Goal: Information Seeking & Learning: Learn about a topic

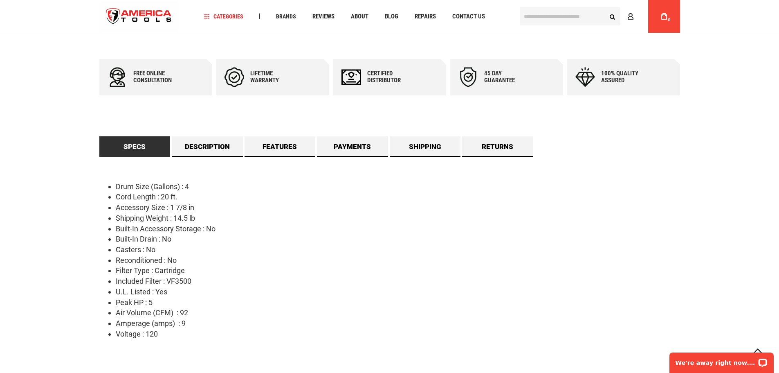
scroll to position [409, 0]
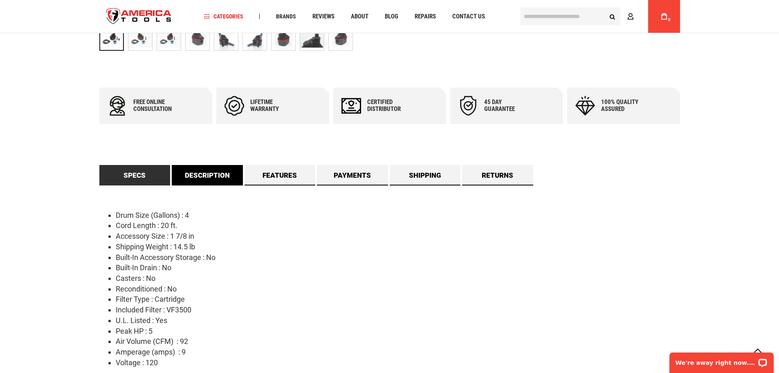
click at [220, 178] on link "Description" at bounding box center [207, 175] width 71 height 20
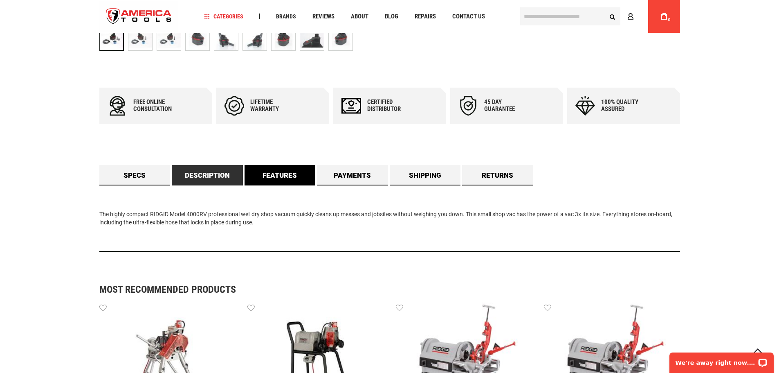
click at [258, 177] on link "Features" at bounding box center [280, 175] width 71 height 20
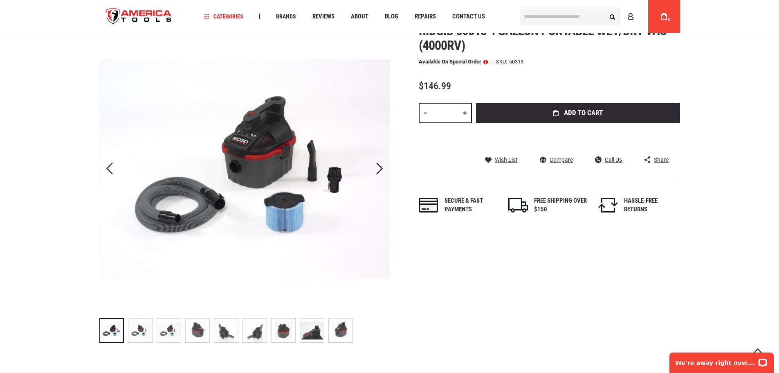
scroll to position [285, 0]
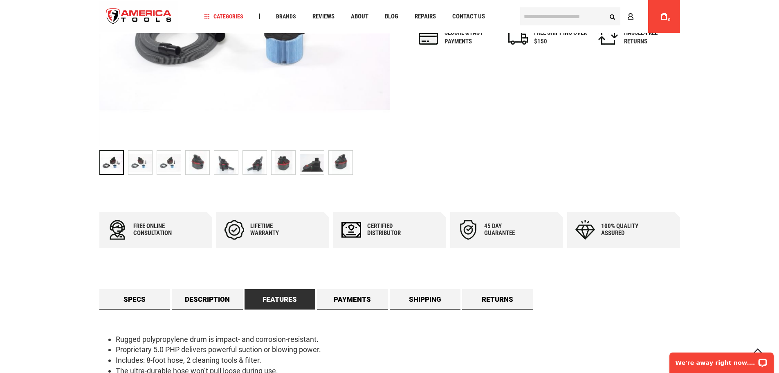
click at [144, 162] on img "RIDGID 50313 4 GALLON PORTABLE WET/DRY VAC (4000RV)" at bounding box center [140, 163] width 24 height 24
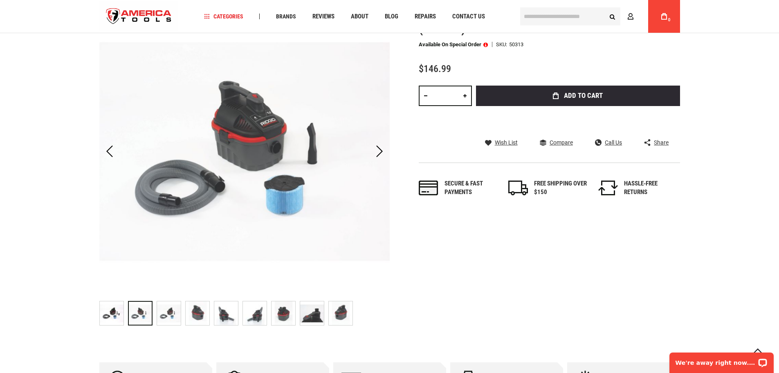
scroll to position [162, 0]
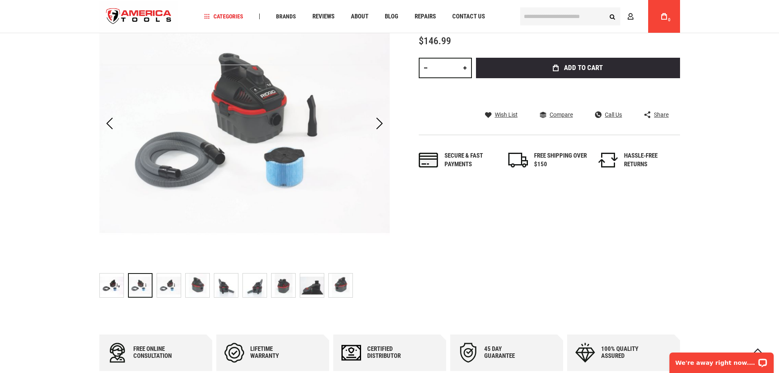
click at [168, 283] on img "RIDGID 50313 4 GALLON PORTABLE WET/DRY VAC (4000RV)" at bounding box center [169, 285] width 24 height 24
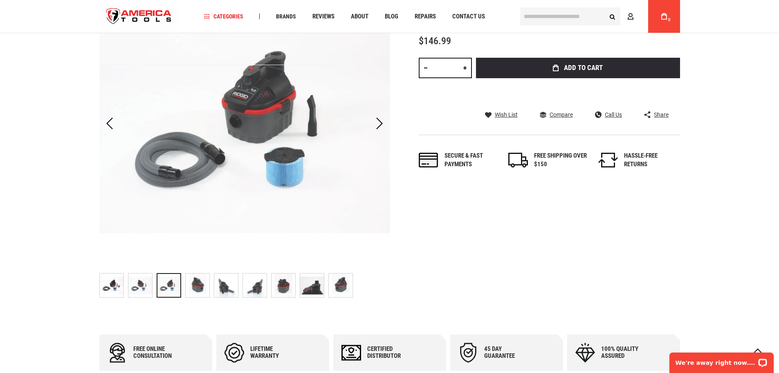
click at [201, 283] on img "RIDGID 50313 4 GALLON PORTABLE WET/DRY VAC (4000RV)" at bounding box center [198, 285] width 24 height 24
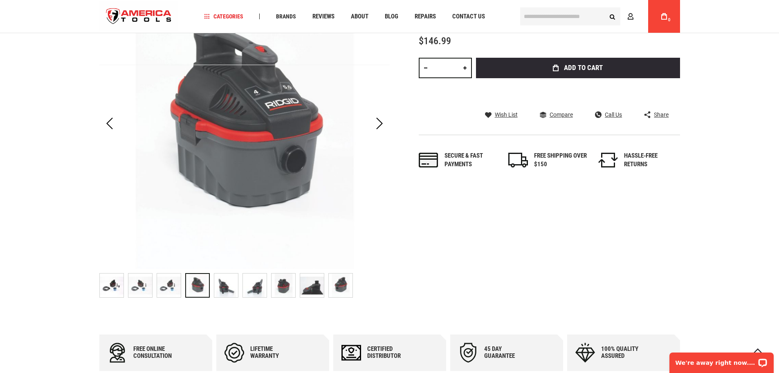
click at [223, 284] on img "RIDGID 50313 4 GALLON PORTABLE WET/DRY VAC (4000RV)" at bounding box center [226, 285] width 24 height 24
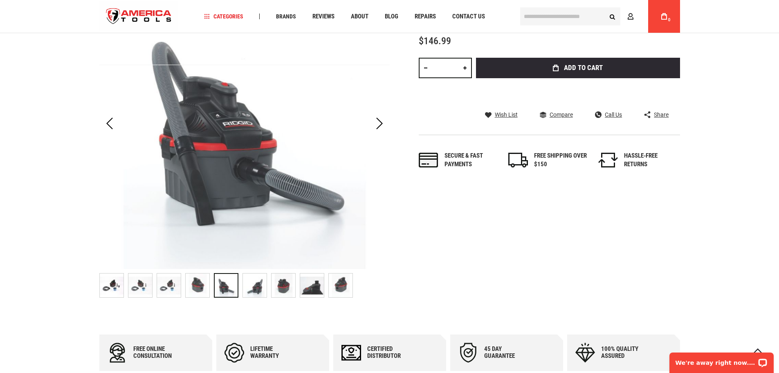
click at [260, 283] on img "RIDGID 50313 4 GALLON PORTABLE WET/DRY VAC (4000RV)" at bounding box center [255, 285] width 24 height 24
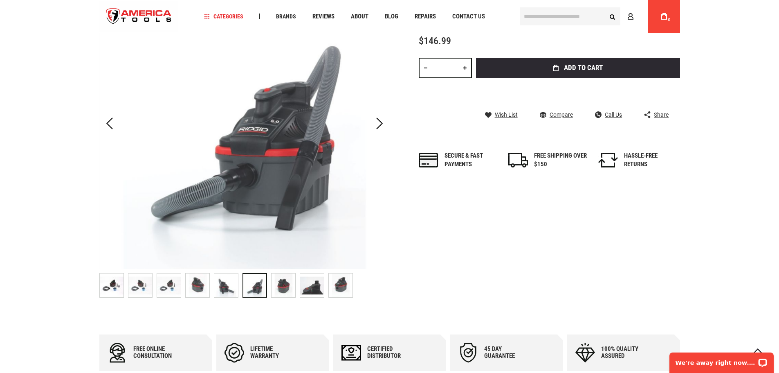
click at [287, 284] on img "RIDGID 50313 4 GALLON PORTABLE WET/DRY VAC (4000RV)" at bounding box center [284, 285] width 24 height 24
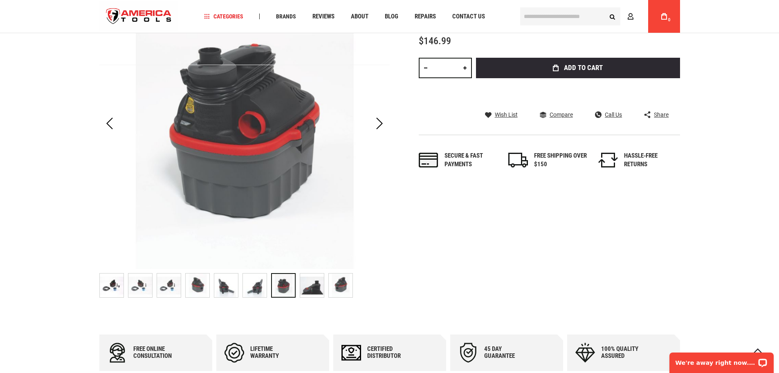
click at [315, 283] on img "RIDGID 50313 4 GALLON PORTABLE WET/DRY VAC (4000RV)" at bounding box center [312, 285] width 24 height 24
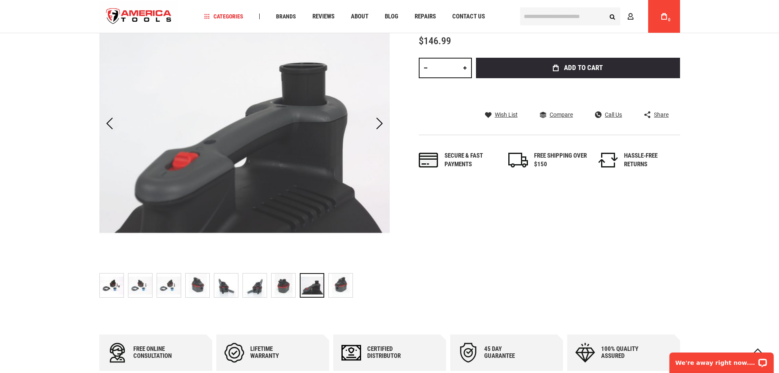
click at [284, 287] on img "RIDGID 50313 4 GALLON PORTABLE WET/DRY VAC (4000RV)" at bounding box center [284, 285] width 24 height 24
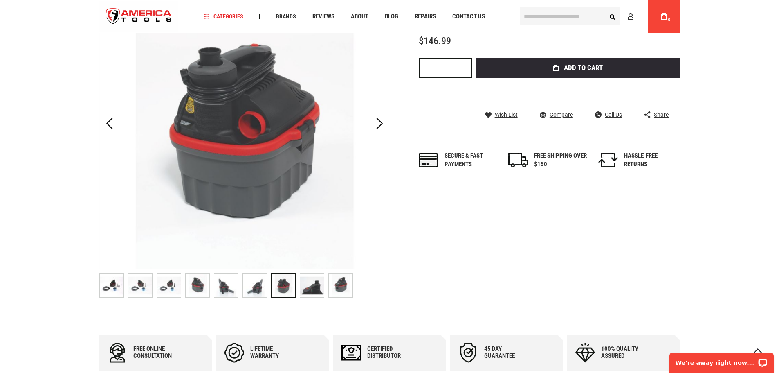
click at [250, 284] on img "RIDGID 50313 4 GALLON PORTABLE WET/DRY VAC (4000RV)" at bounding box center [255, 285] width 24 height 24
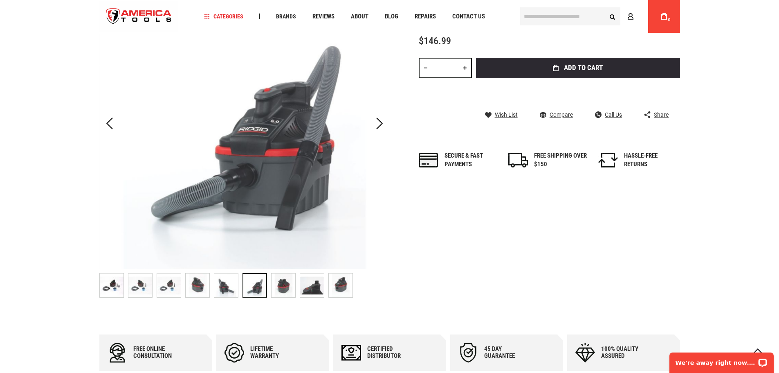
click at [343, 287] on img "RIDGID 50313 4 GALLON PORTABLE WET/DRY VAC (4000RV)" at bounding box center [341, 285] width 24 height 24
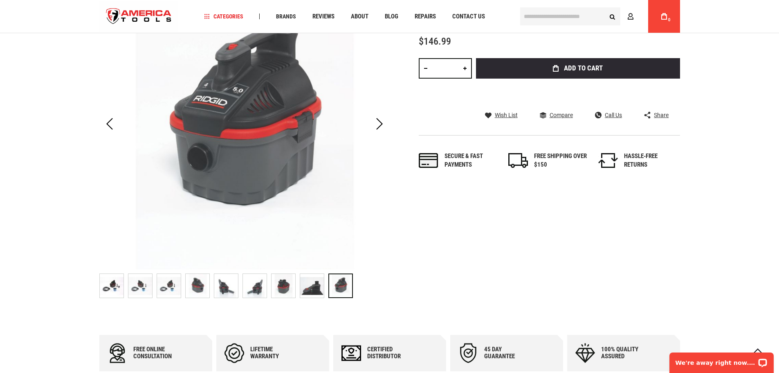
scroll to position [0, 0]
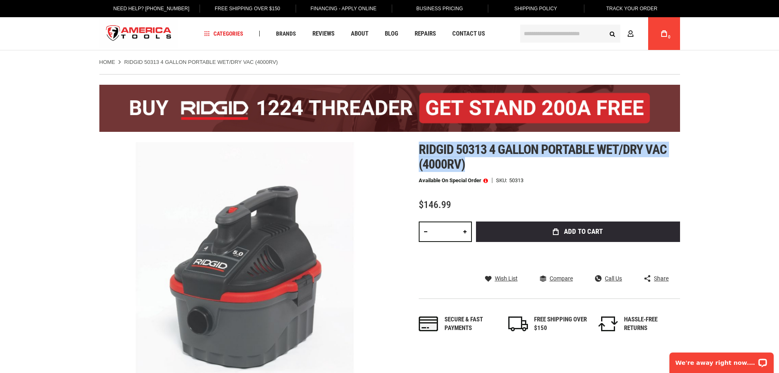
drag, startPoint x: 427, startPoint y: 149, endPoint x: 467, endPoint y: 168, distance: 44.5
click at [467, 168] on h1 "Ridgid 50313 4 gallon portable wet/dry vac (4000rv)" at bounding box center [549, 156] width 261 height 29
copy span "Ridgid 50313 4 gallon portable wet/dry vac (4000rv)"
